Goal: Go to known website: Access a specific website the user already knows

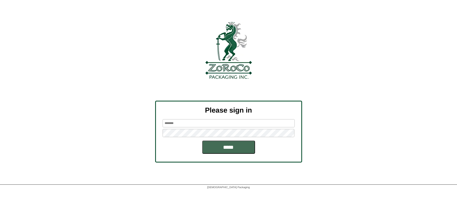
type input "*********"
click at [238, 144] on input "*****" at bounding box center [228, 147] width 53 height 13
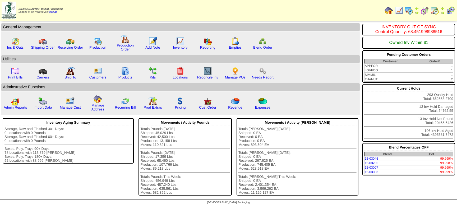
click at [437, 9] on img at bounding box center [435, 10] width 8 height 8
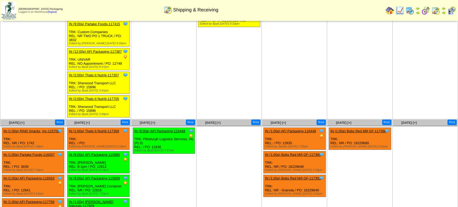
scroll to position [205, 0]
